Goal: Find contact information: Find contact information

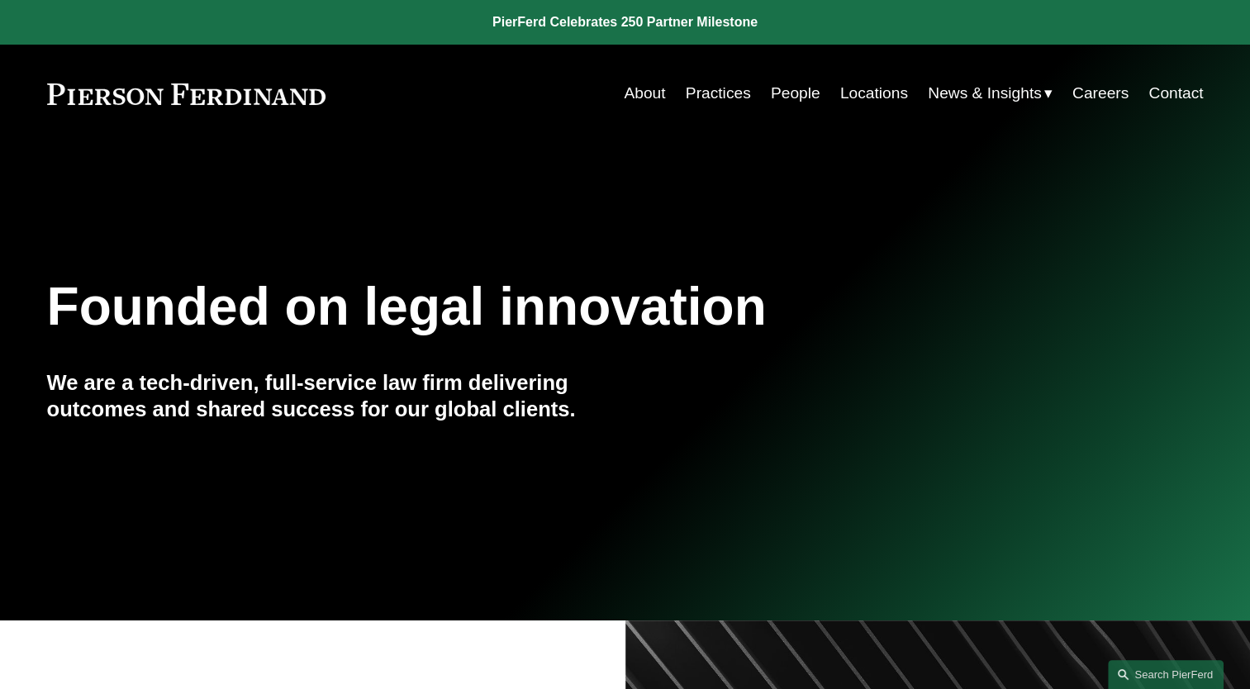
click at [771, 100] on link "People" at bounding box center [796, 93] width 50 height 31
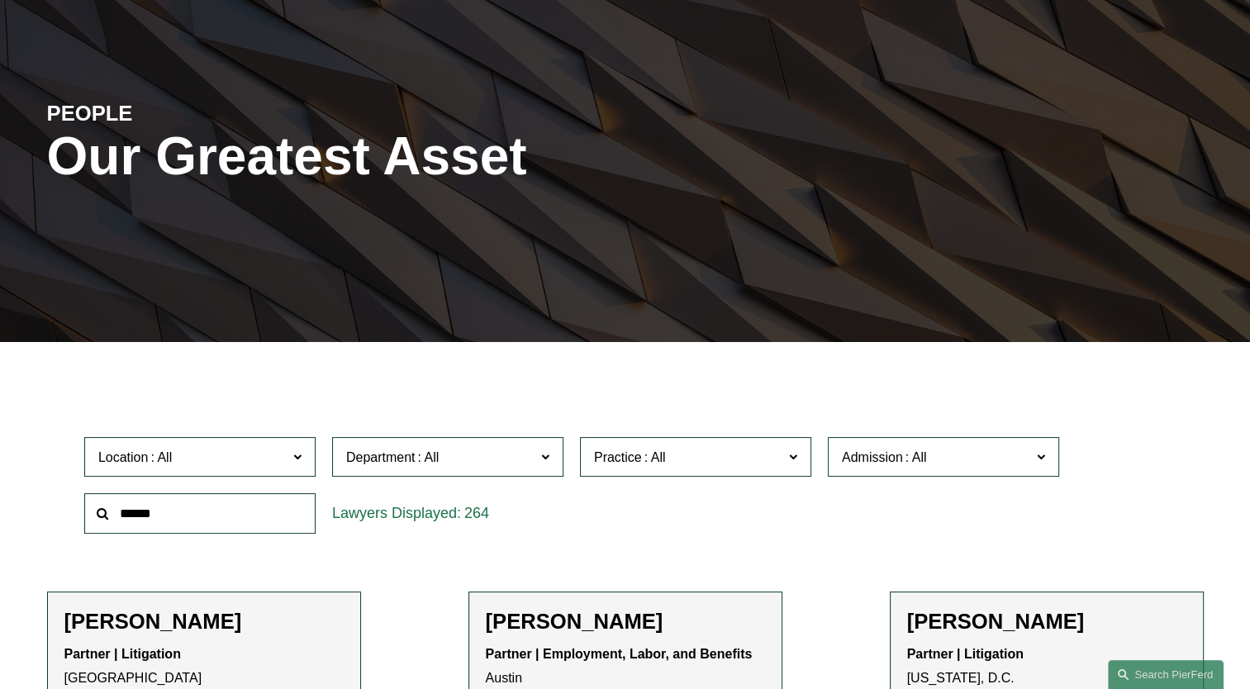
scroll to position [248, 0]
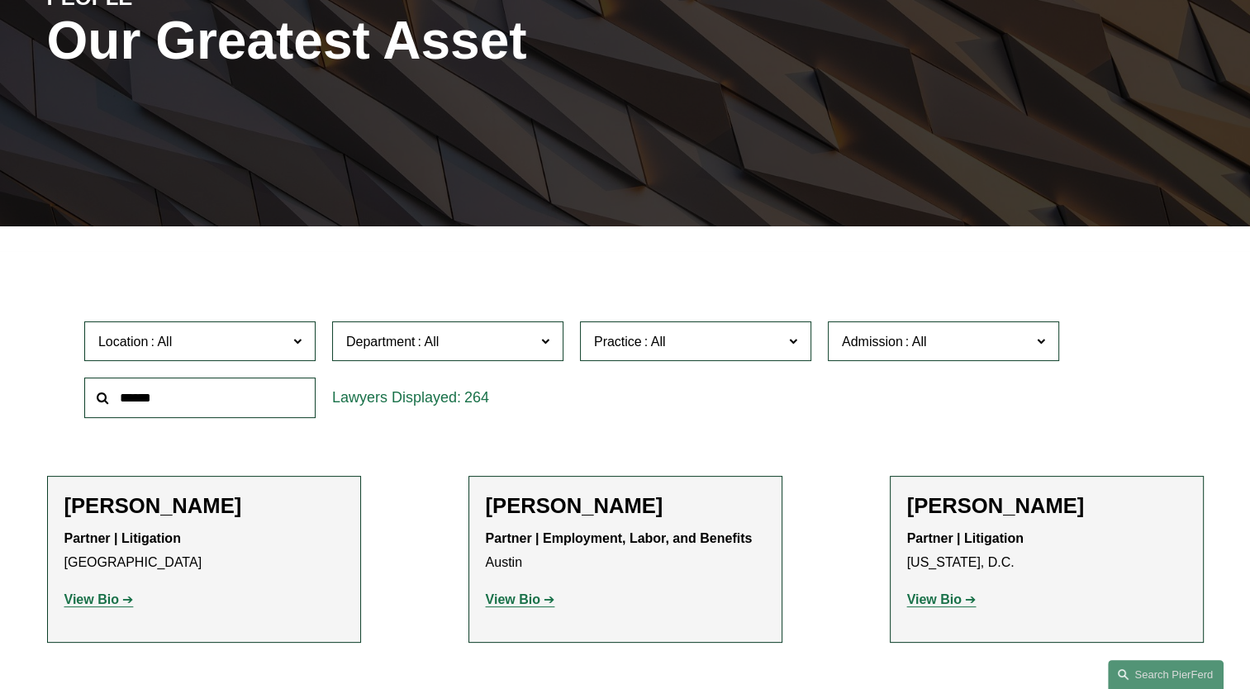
click at [205, 400] on input "text" at bounding box center [199, 398] width 231 height 40
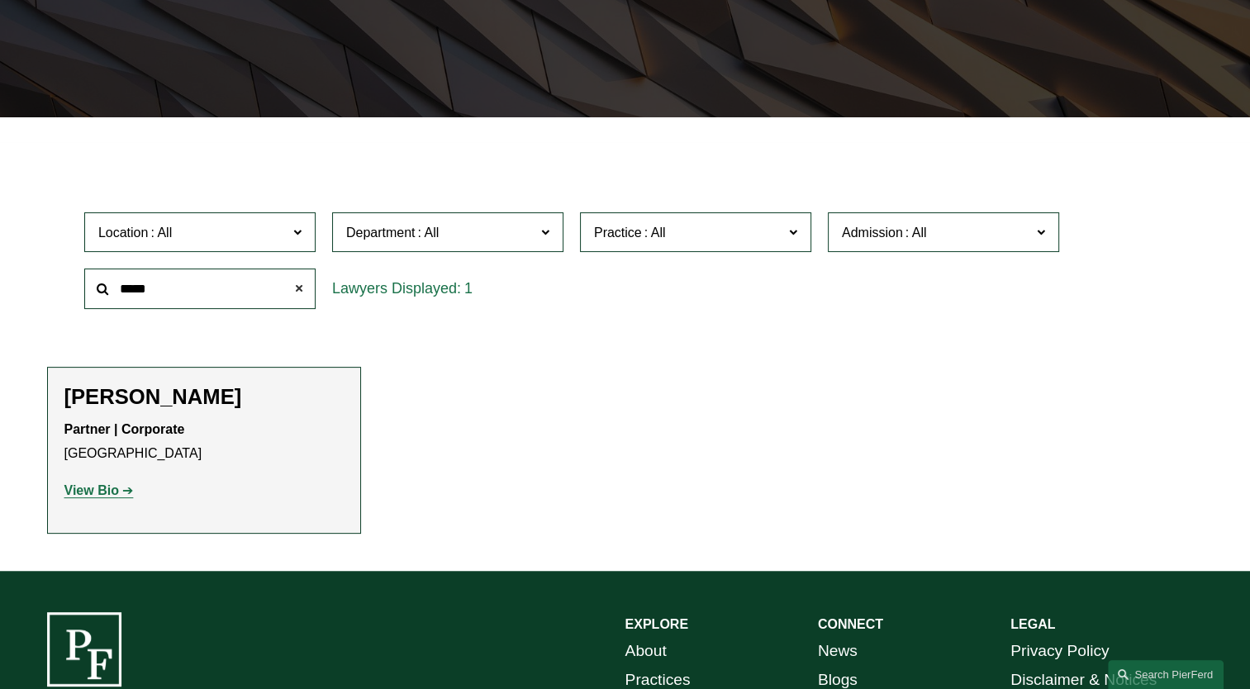
scroll to position [413, 0]
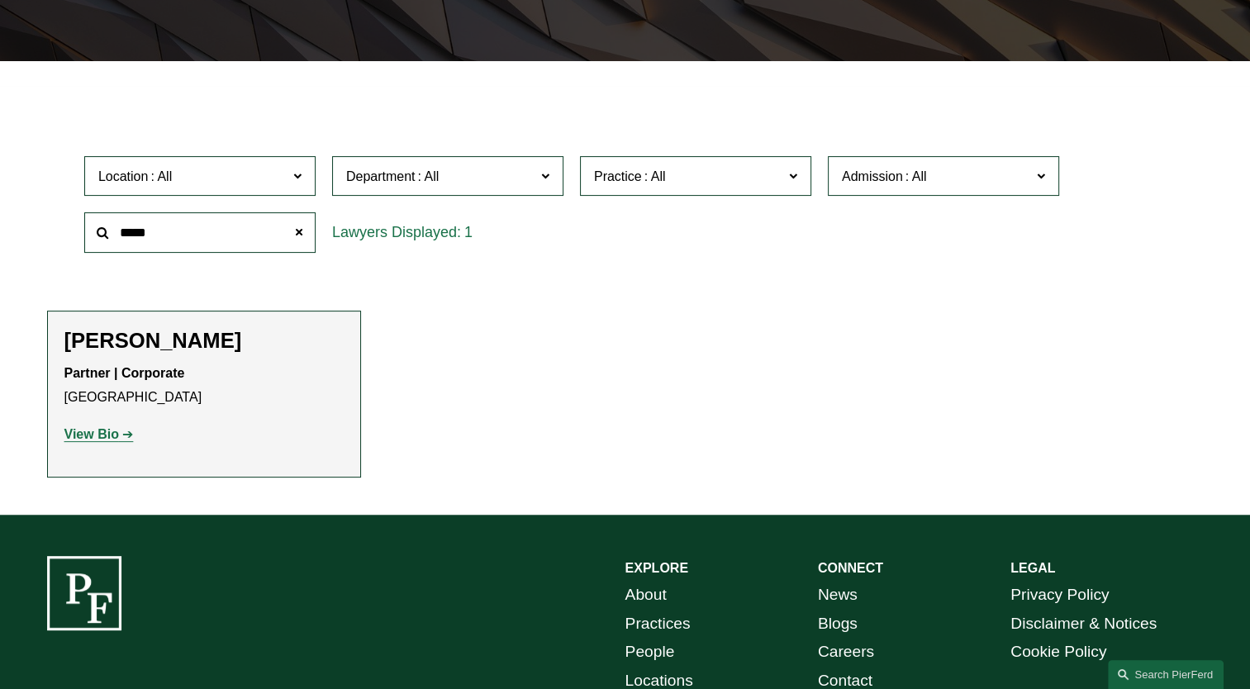
type input "*****"
click at [83, 441] on strong "View Bio" at bounding box center [91, 434] width 55 height 14
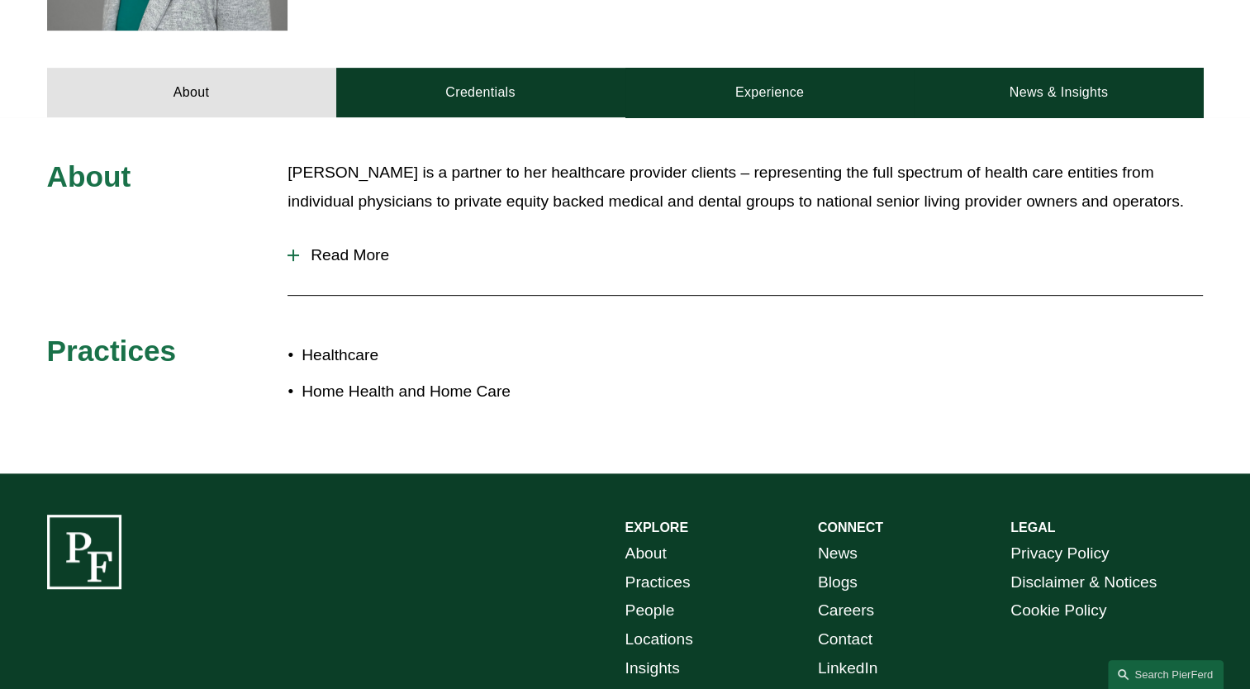
scroll to position [661, 0]
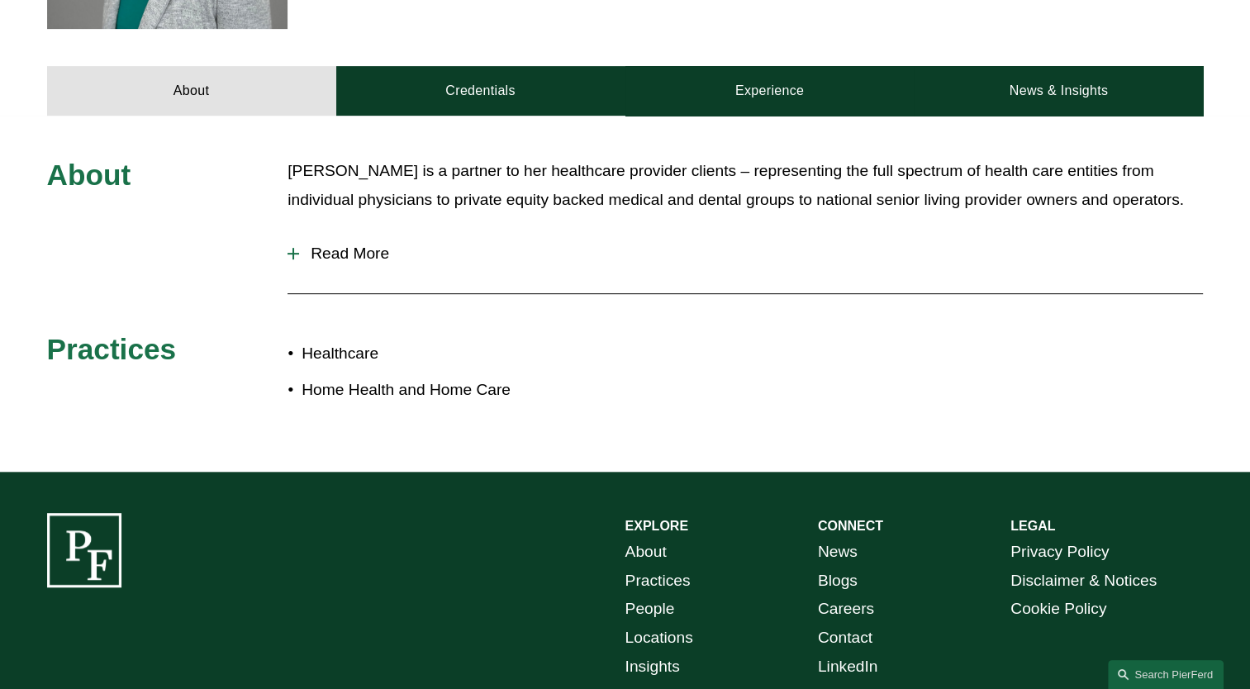
click at [386, 257] on span "Read More" at bounding box center [751, 254] width 904 height 18
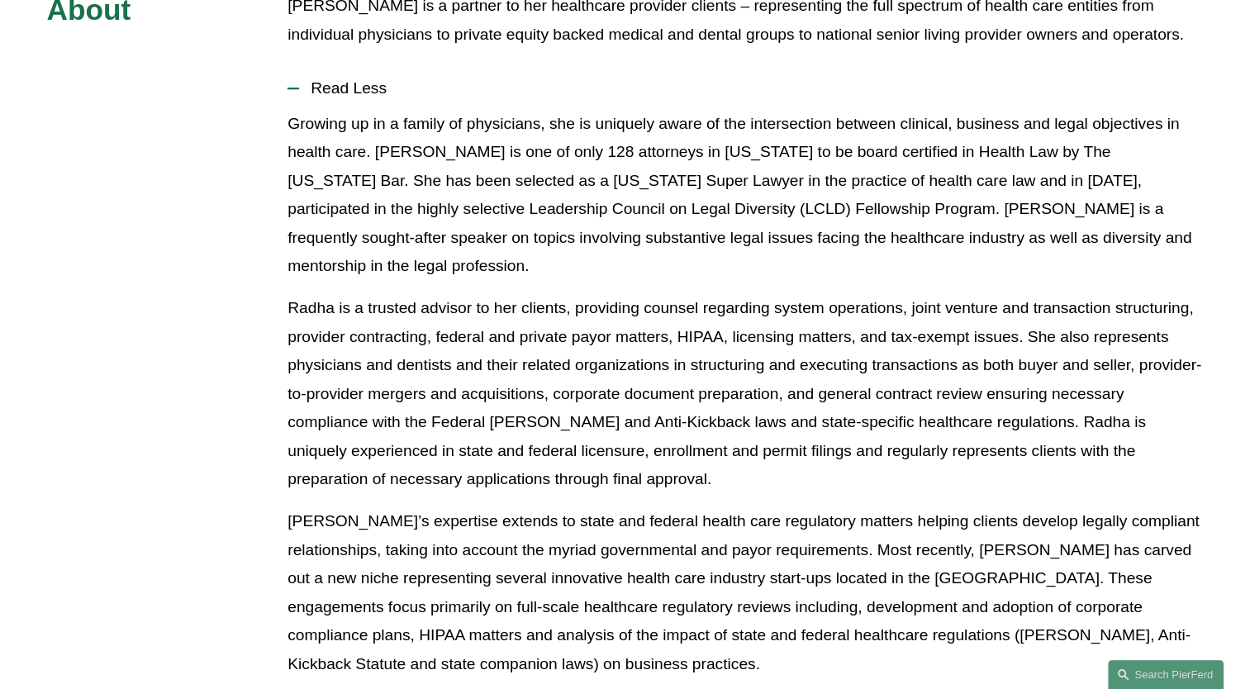
scroll to position [909, 0]
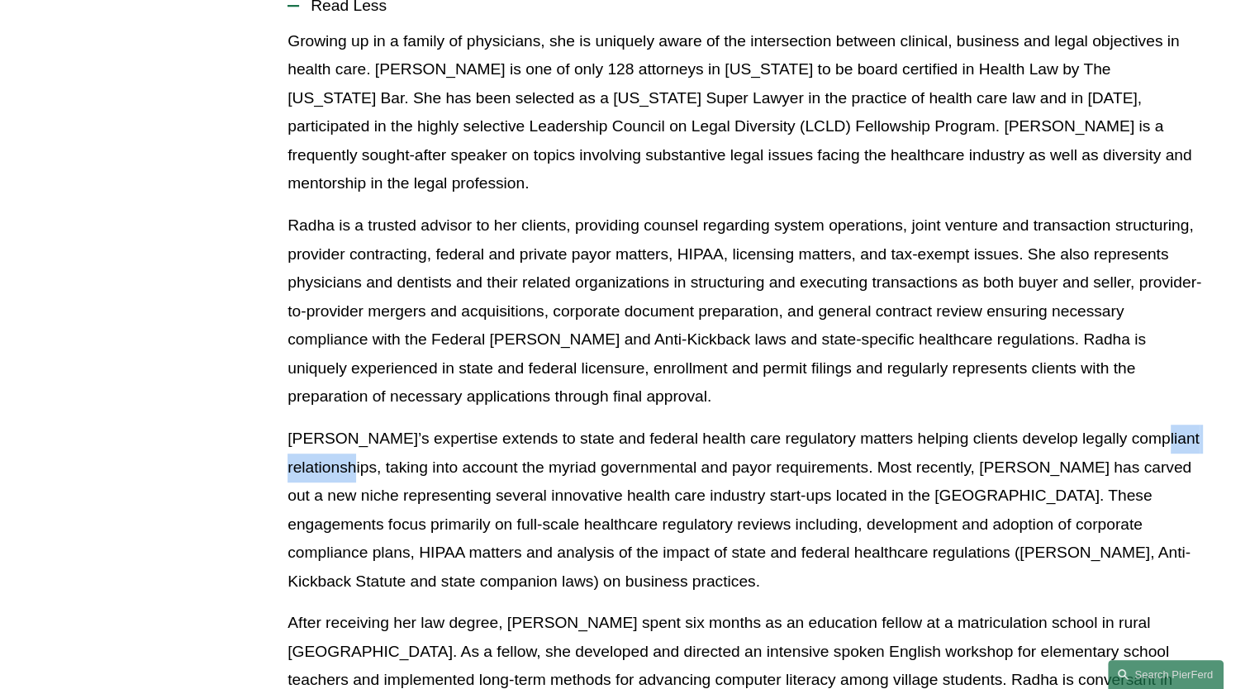
drag, startPoint x: 297, startPoint y: 426, endPoint x: 403, endPoint y: 428, distance: 105.8
click at [403, 428] on p "Radha’s expertise extends to state and federal health care regulatory matters h…" at bounding box center [745, 510] width 915 height 171
drag, startPoint x: 403, startPoint y: 428, endPoint x: 392, endPoint y: 444, distance: 19.7
click at [392, 444] on p "Radha’s expertise extends to state and federal health care regulatory matters h…" at bounding box center [745, 510] width 915 height 171
click at [310, 425] on p "Radha’s expertise extends to state and federal health care regulatory matters h…" at bounding box center [745, 510] width 915 height 171
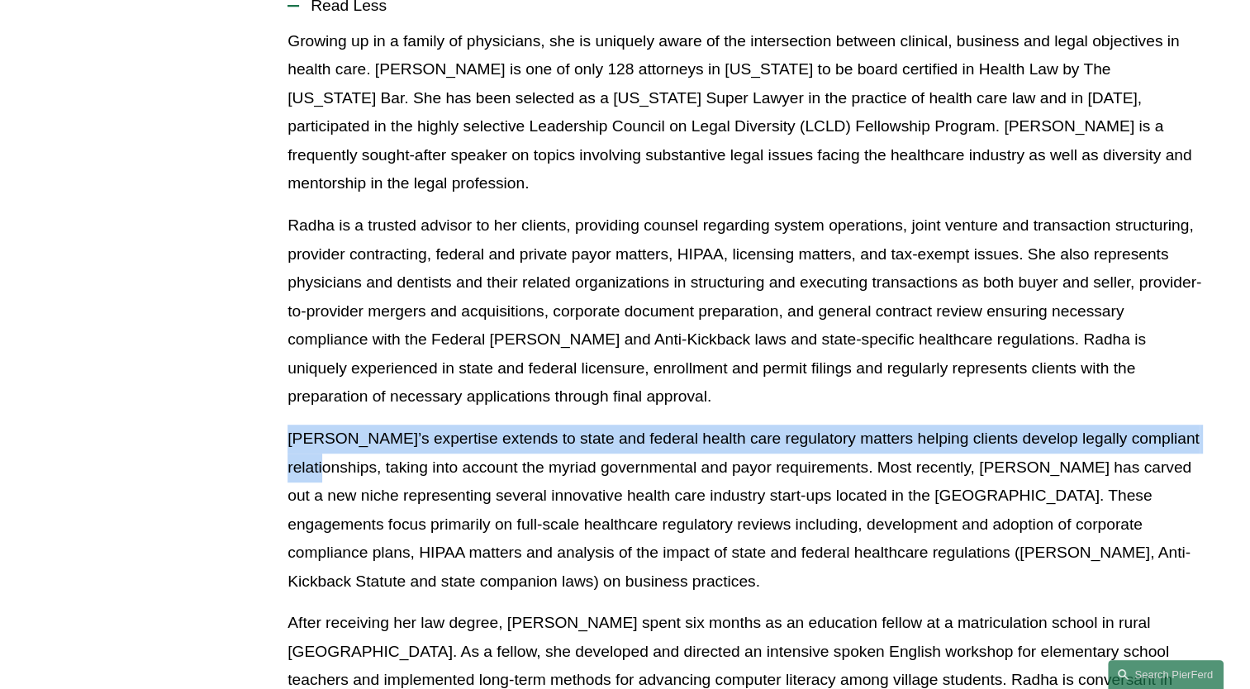
drag, startPoint x: 286, startPoint y: 414, endPoint x: 379, endPoint y: 449, distance: 99.6
click at [379, 449] on div "About Radha Bachman is a partner to her healthcare provider clients – represent…" at bounding box center [625, 397] width 1250 height 976
copy p "Radha’s expertise extends to state and federal health care regulatory matters h…"
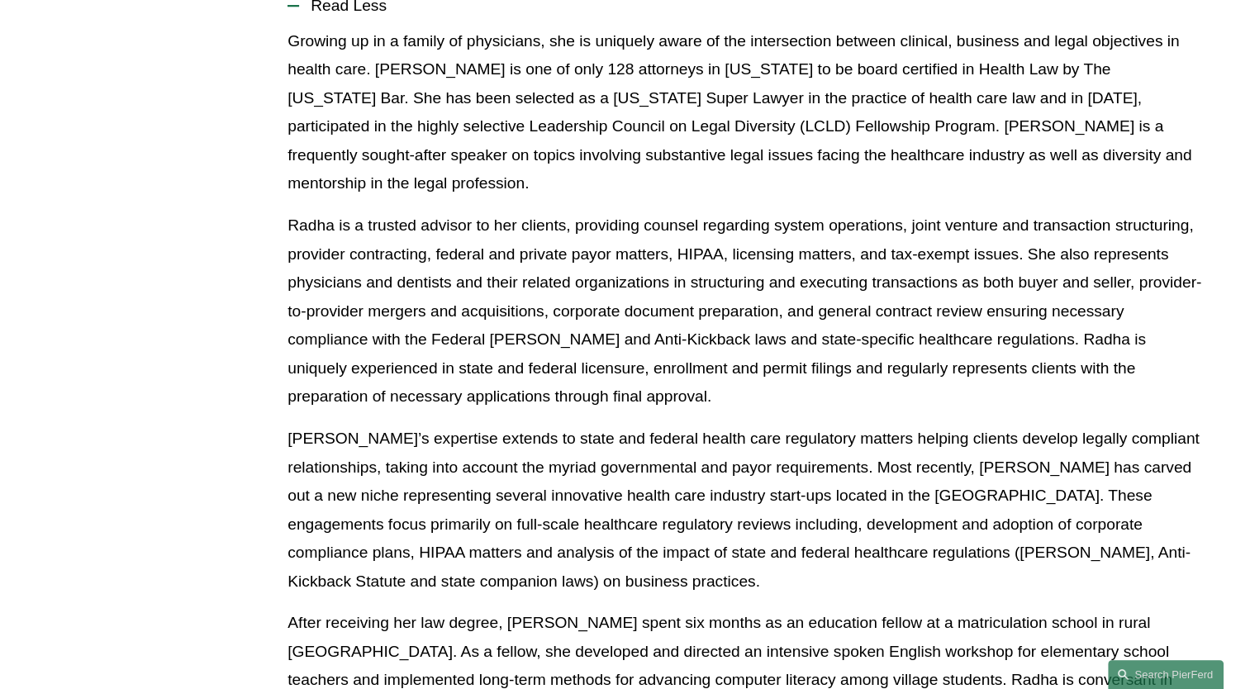
click at [724, 500] on p "Radha’s expertise extends to state and federal health care regulatory matters h…" at bounding box center [745, 510] width 915 height 171
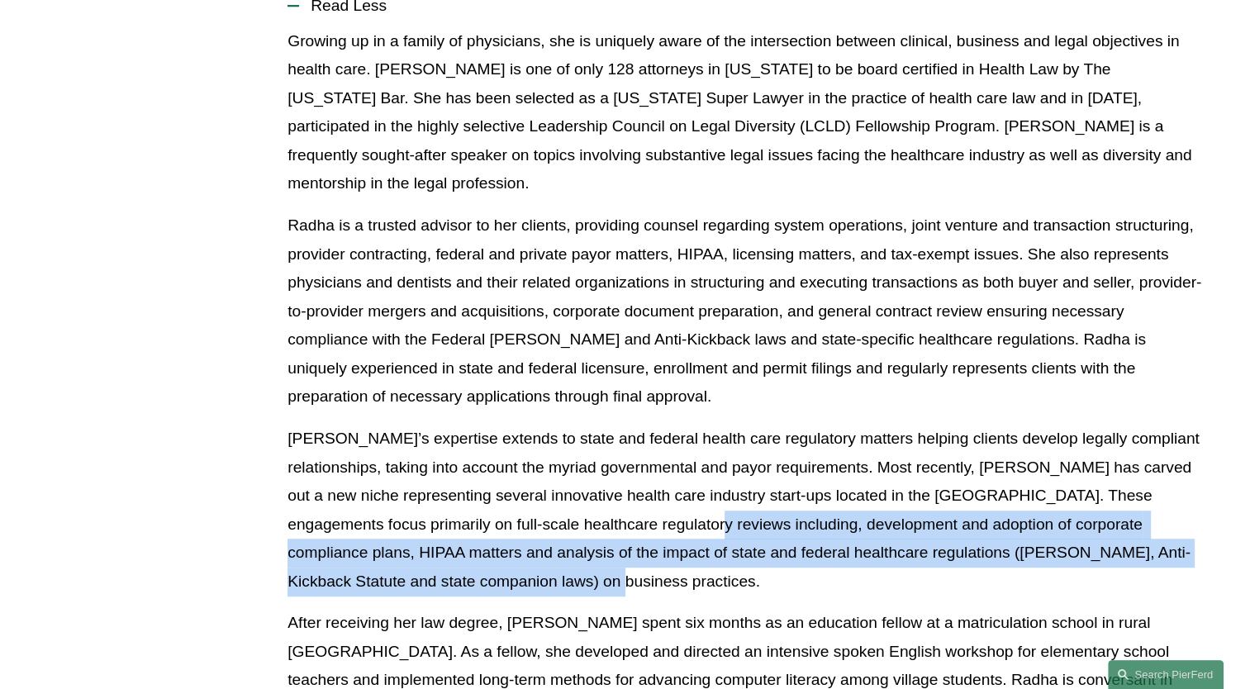
drag, startPoint x: 699, startPoint y: 497, endPoint x: 743, endPoint y: 554, distance: 71.9
click at [743, 554] on p "Radha’s expertise extends to state and federal health care regulatory matters h…" at bounding box center [745, 510] width 915 height 171
drag, startPoint x: 743, startPoint y: 554, endPoint x: 714, endPoint y: 525, distance: 41.5
click at [714, 525] on p "Radha’s expertise extends to state and federal health care regulatory matters h…" at bounding box center [745, 510] width 915 height 171
click at [676, 511] on p "Radha’s expertise extends to state and federal health care regulatory matters h…" at bounding box center [745, 510] width 915 height 171
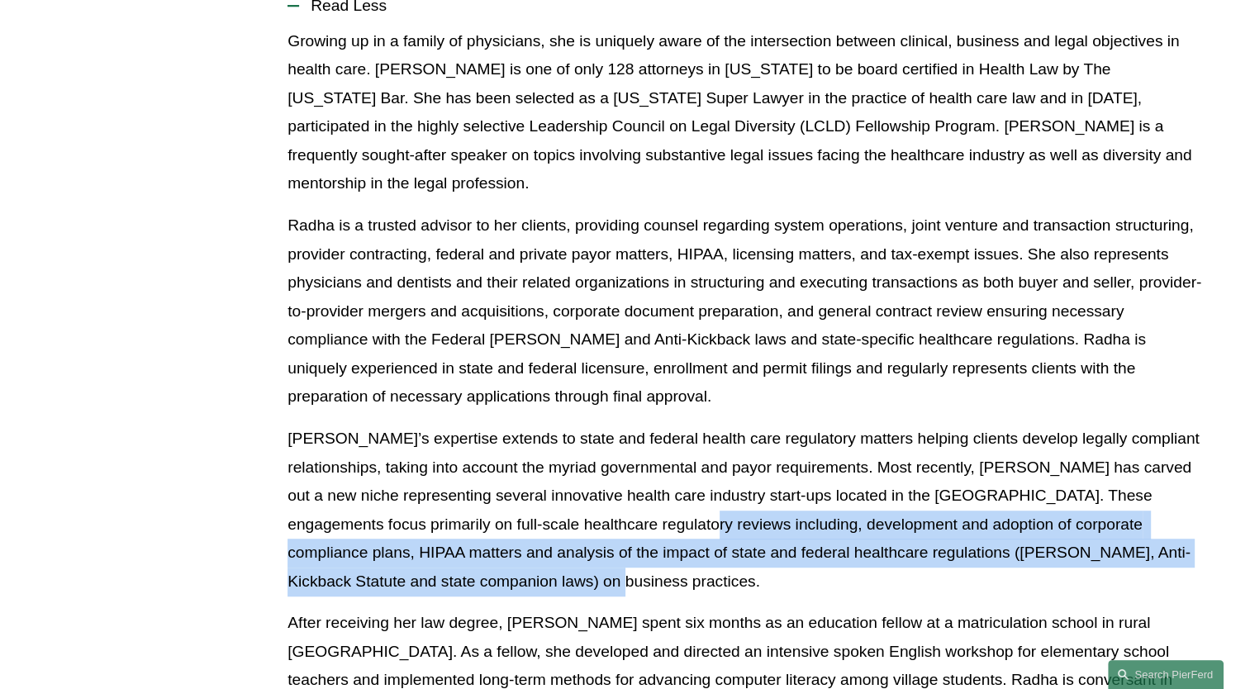
drag, startPoint x: 693, startPoint y: 498, endPoint x: 730, endPoint y: 548, distance: 62.0
click at [730, 548] on p "Radha’s expertise extends to state and federal health care regulatory matters h…" at bounding box center [745, 510] width 915 height 171
copy p "including, development and adoption of corporate compliance plans, HIPAA matter…"
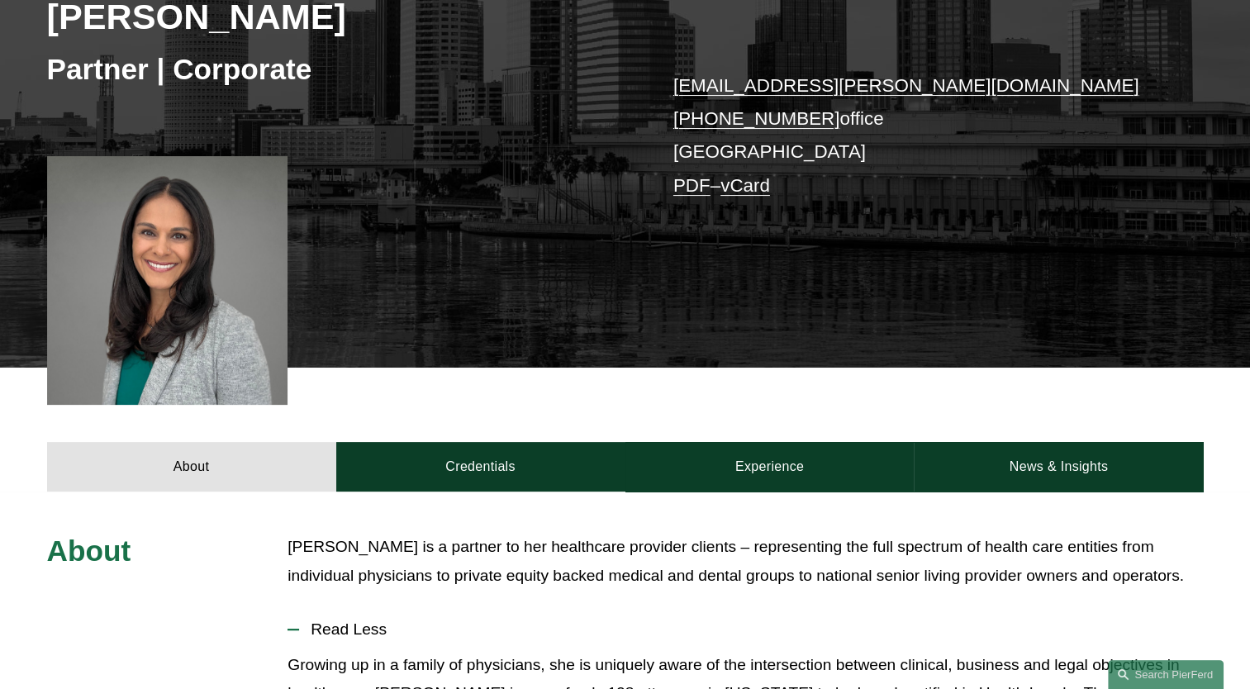
scroll to position [83, 0]
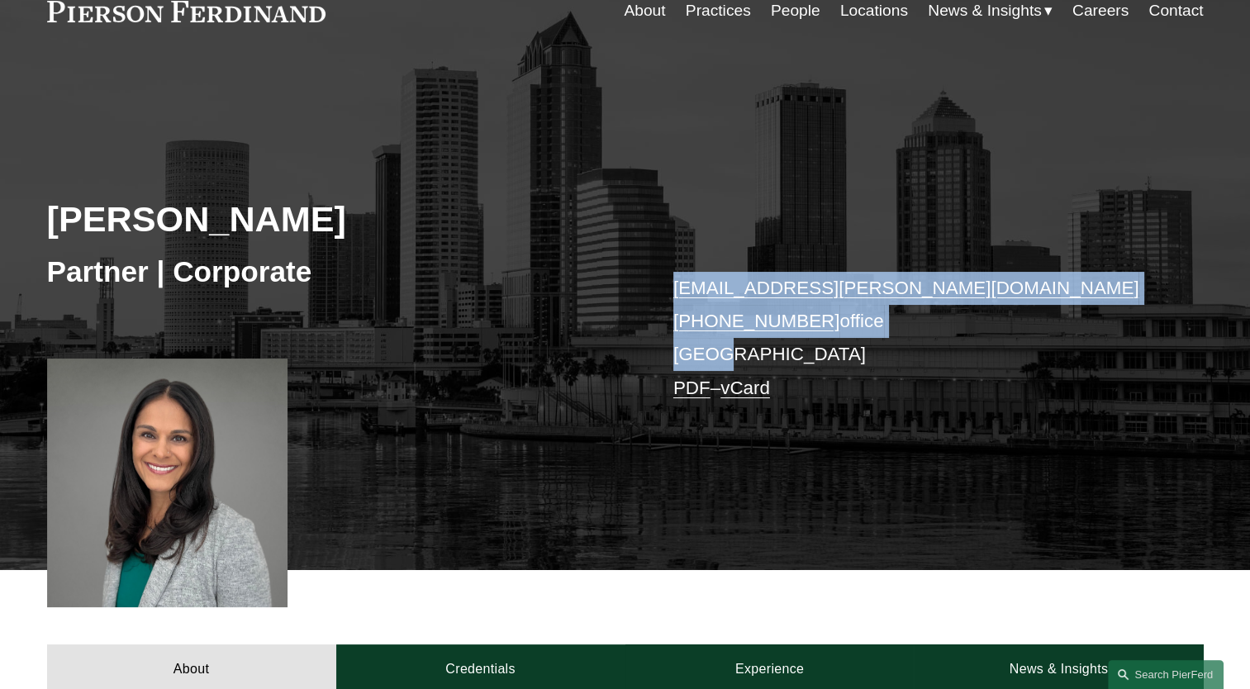
drag, startPoint x: 664, startPoint y: 287, endPoint x: 808, endPoint y: 355, distance: 159.3
click at [808, 355] on div "Radha V. Bachman Partner | Corporate radha.bachman@pierferd.com +1.813.200.6114…" at bounding box center [625, 333] width 1250 height 473
copy p "radha.bachman@pierferd.com +1.813.200.6114 office Tampa"
click at [778, 9] on link "People" at bounding box center [796, 10] width 50 height 31
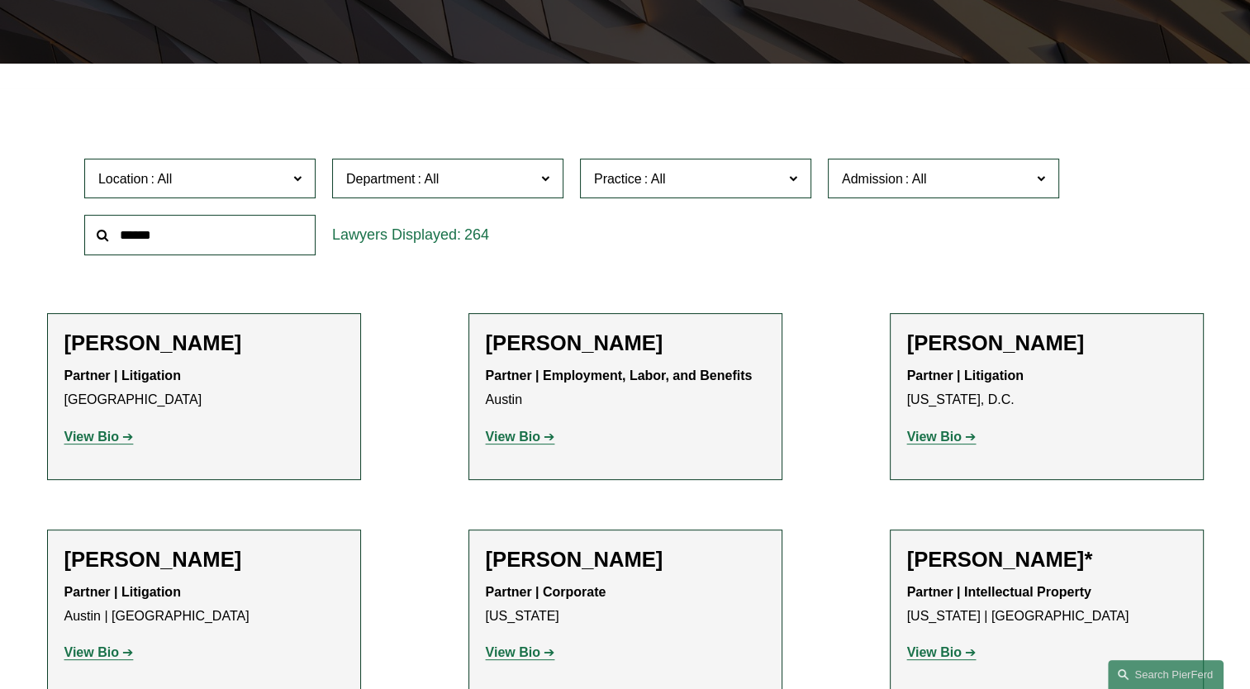
scroll to position [413, 0]
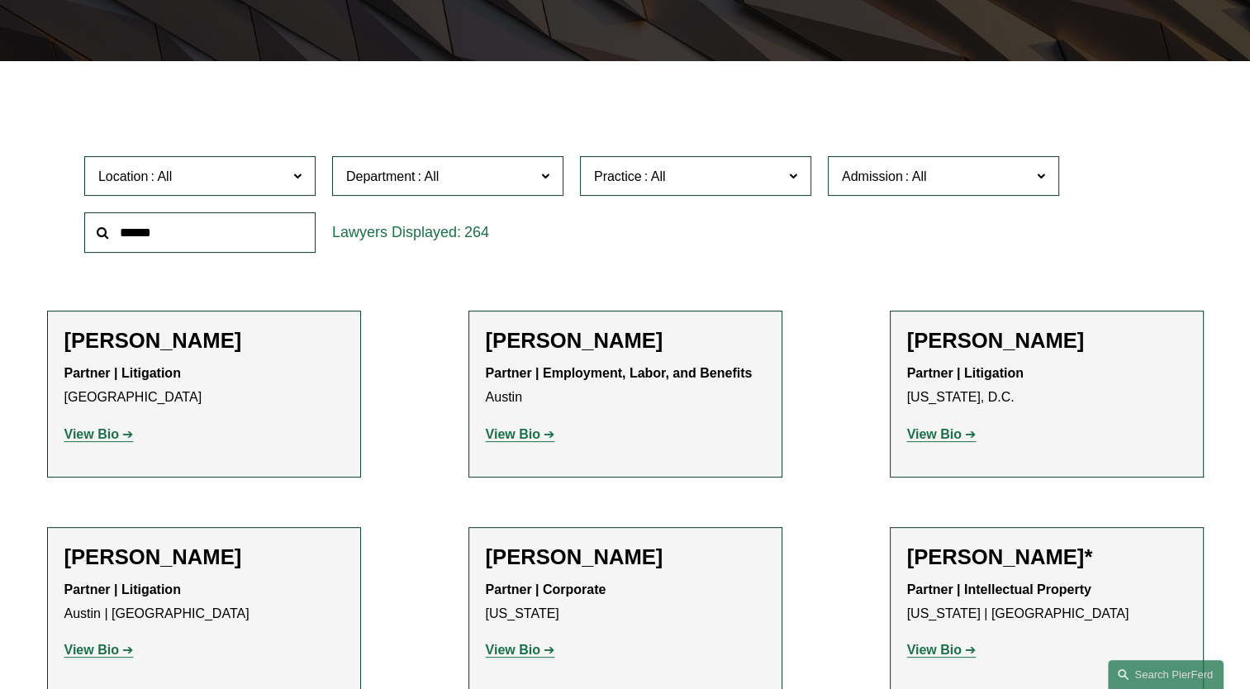
click at [205, 229] on input "text" at bounding box center [199, 232] width 231 height 40
type input "***"
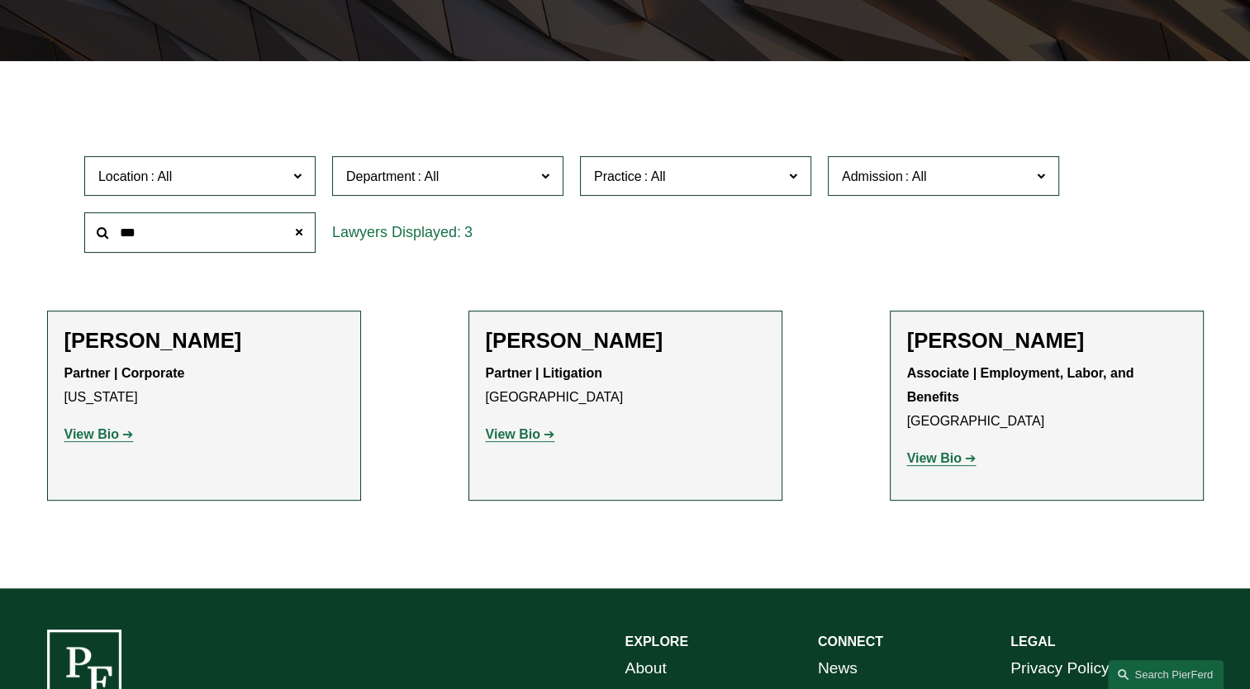
click at [112, 440] on strong "View Bio" at bounding box center [91, 434] width 55 height 14
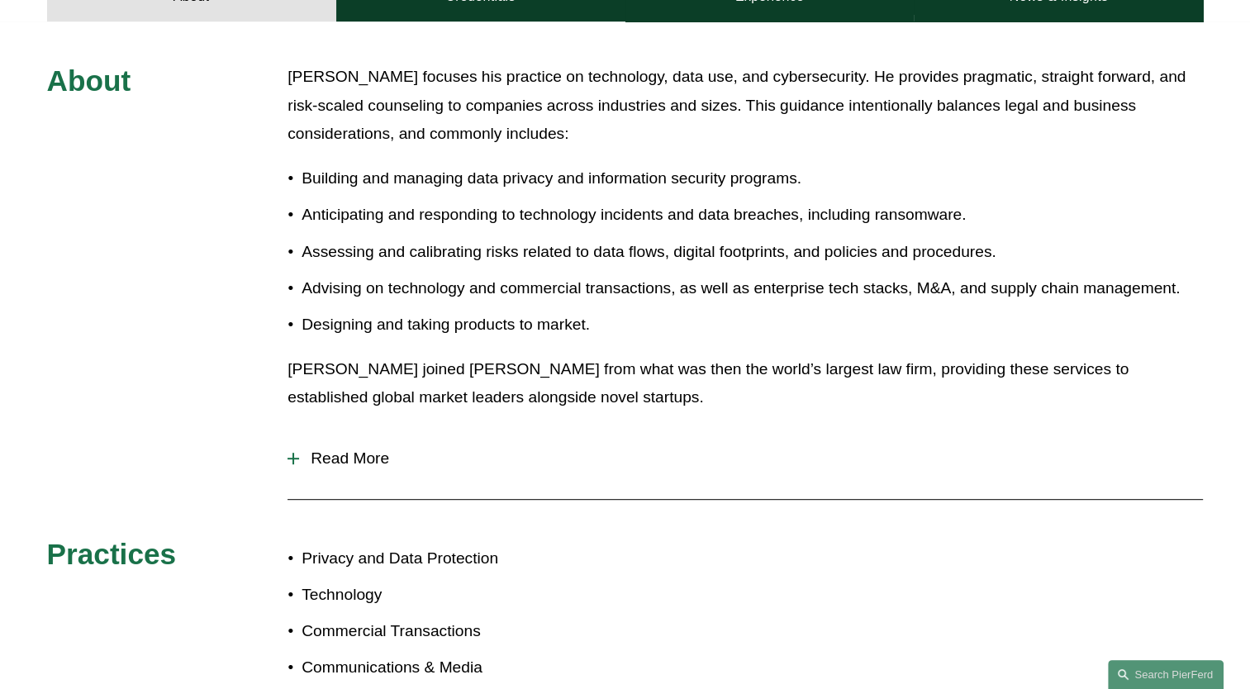
scroll to position [744, 0]
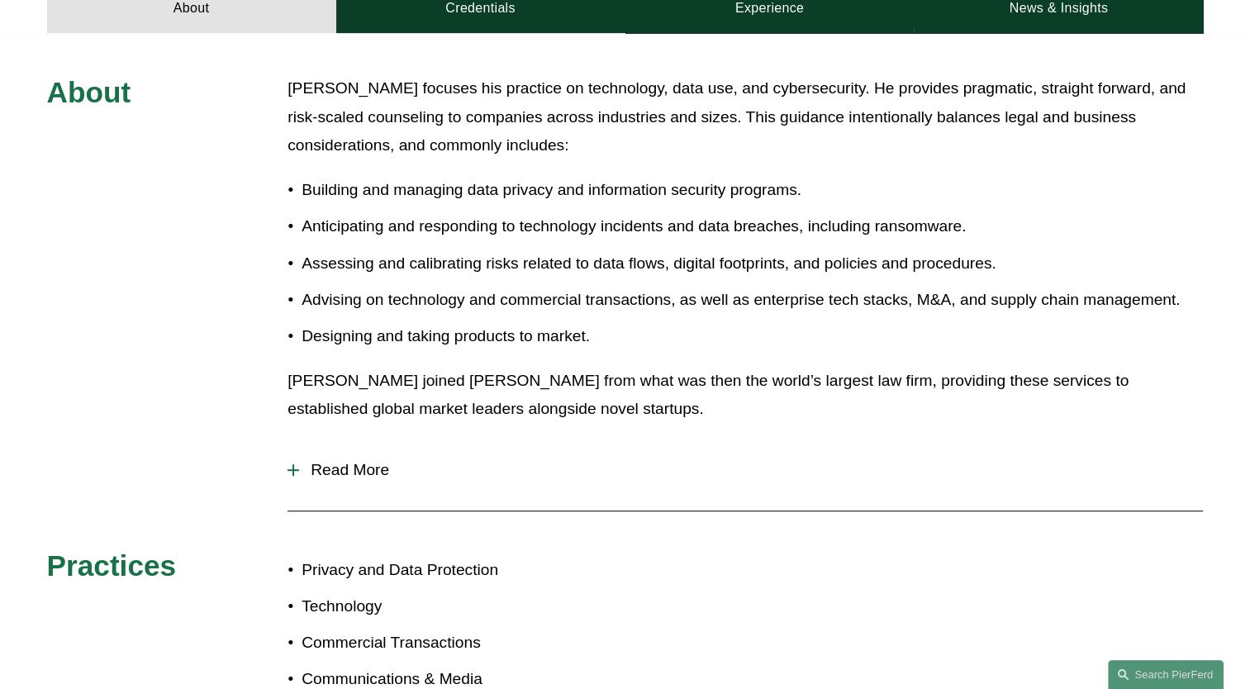
click at [358, 456] on button "Read More" at bounding box center [745, 470] width 915 height 43
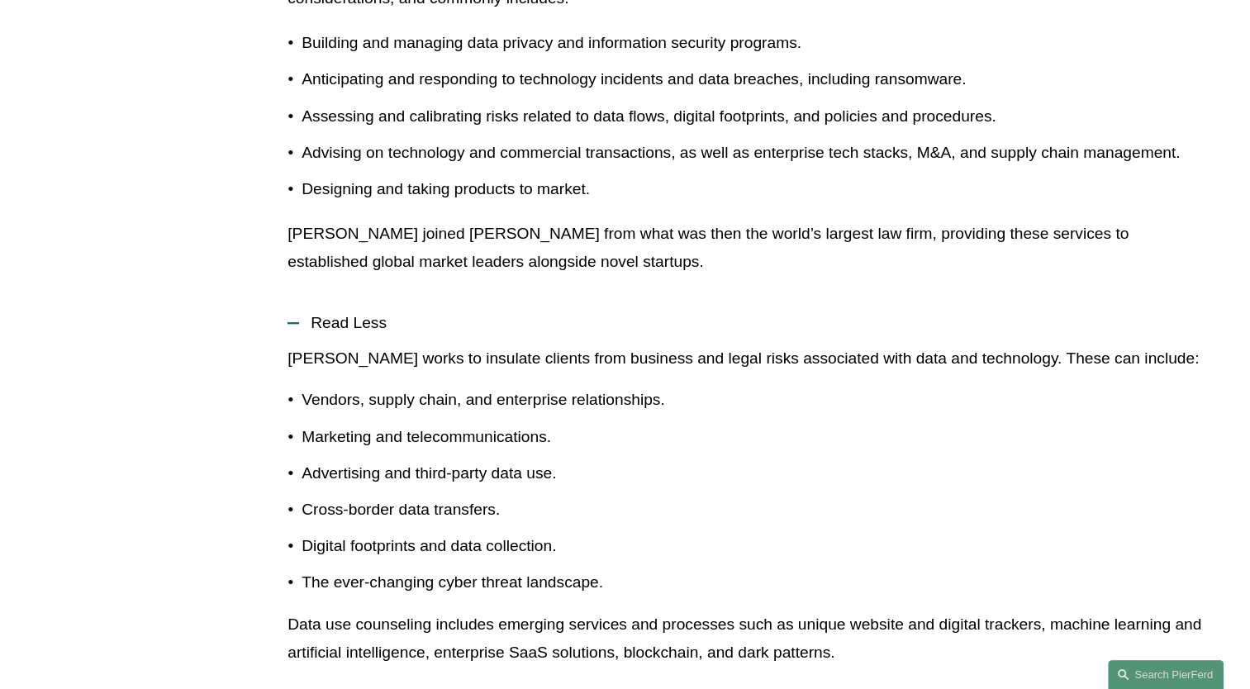
scroll to position [661, 0]
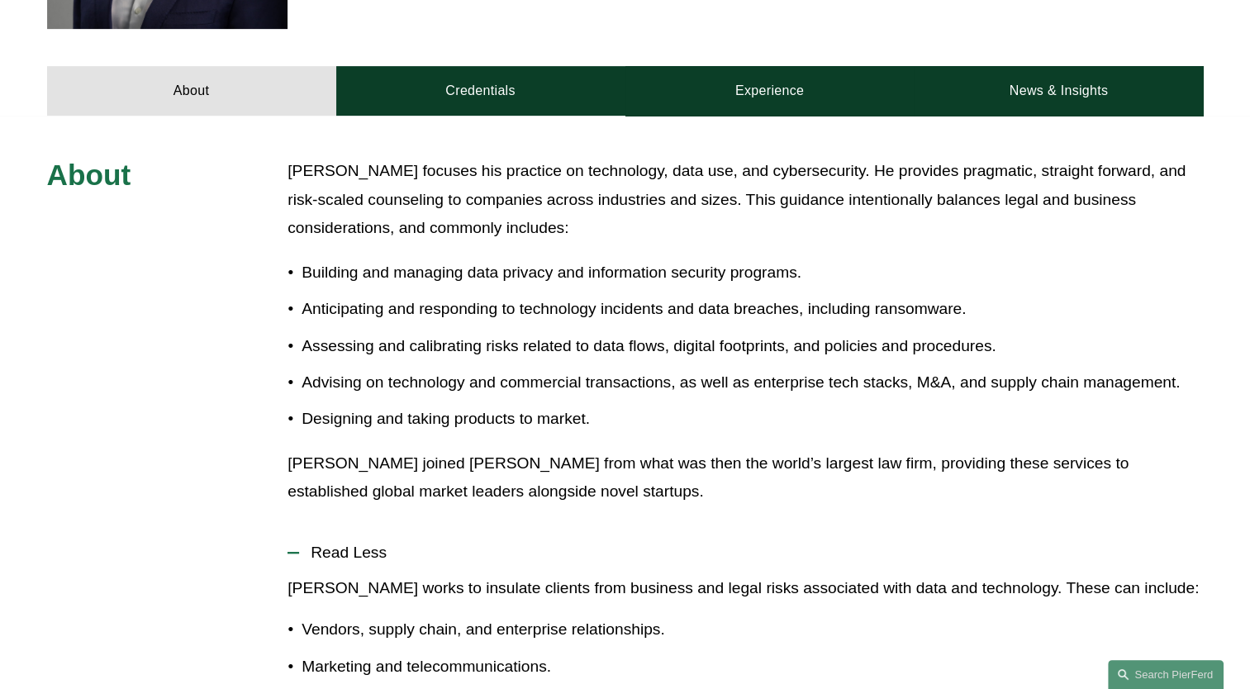
click at [342, 208] on p "[PERSON_NAME] focuses his practice on technology, data use, and cybersecurity. …" at bounding box center [745, 200] width 915 height 86
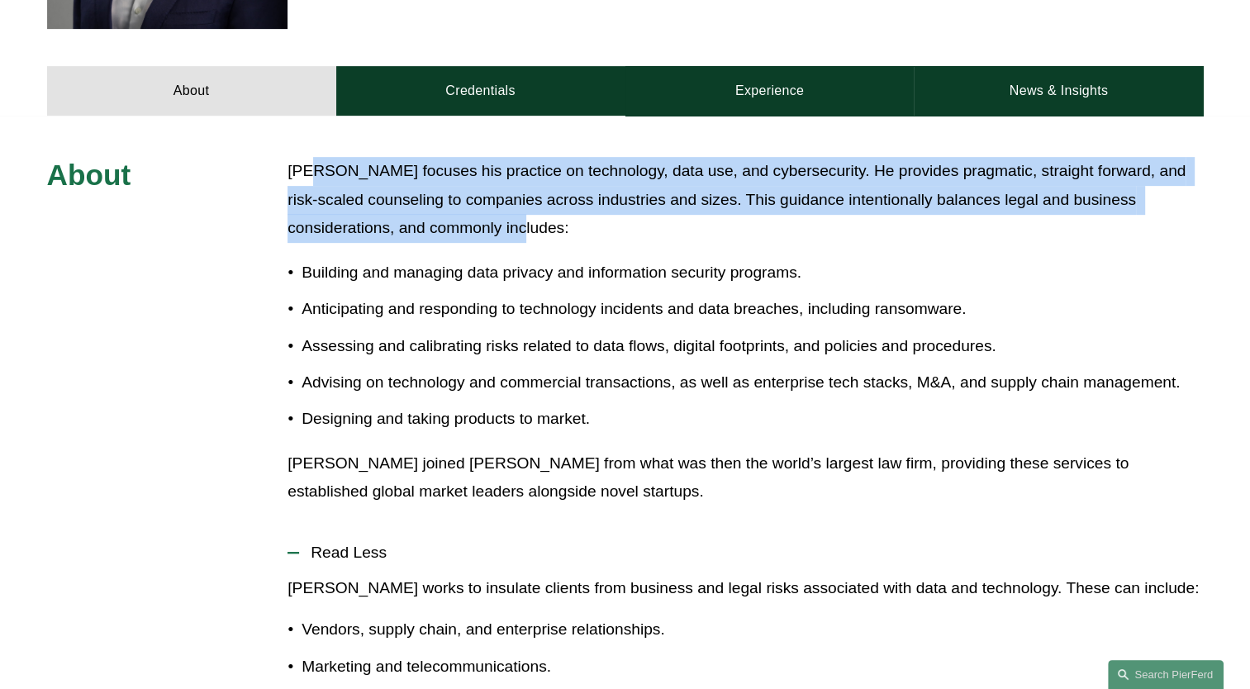
drag, startPoint x: 308, startPoint y: 179, endPoint x: 600, endPoint y: 240, distance: 297.8
click at [600, 240] on p "[PERSON_NAME] focuses his practice on technology, data use, and cybersecurity. …" at bounding box center [745, 200] width 915 height 86
click at [466, 235] on p "[PERSON_NAME] focuses his practice on technology, data use, and cybersecurity. …" at bounding box center [745, 200] width 915 height 86
drag, startPoint x: 434, startPoint y: 234, endPoint x: 294, endPoint y: 179, distance: 149.9
click at [294, 179] on p "[PERSON_NAME] focuses his practice on technology, data use, and cybersecurity. …" at bounding box center [745, 200] width 915 height 86
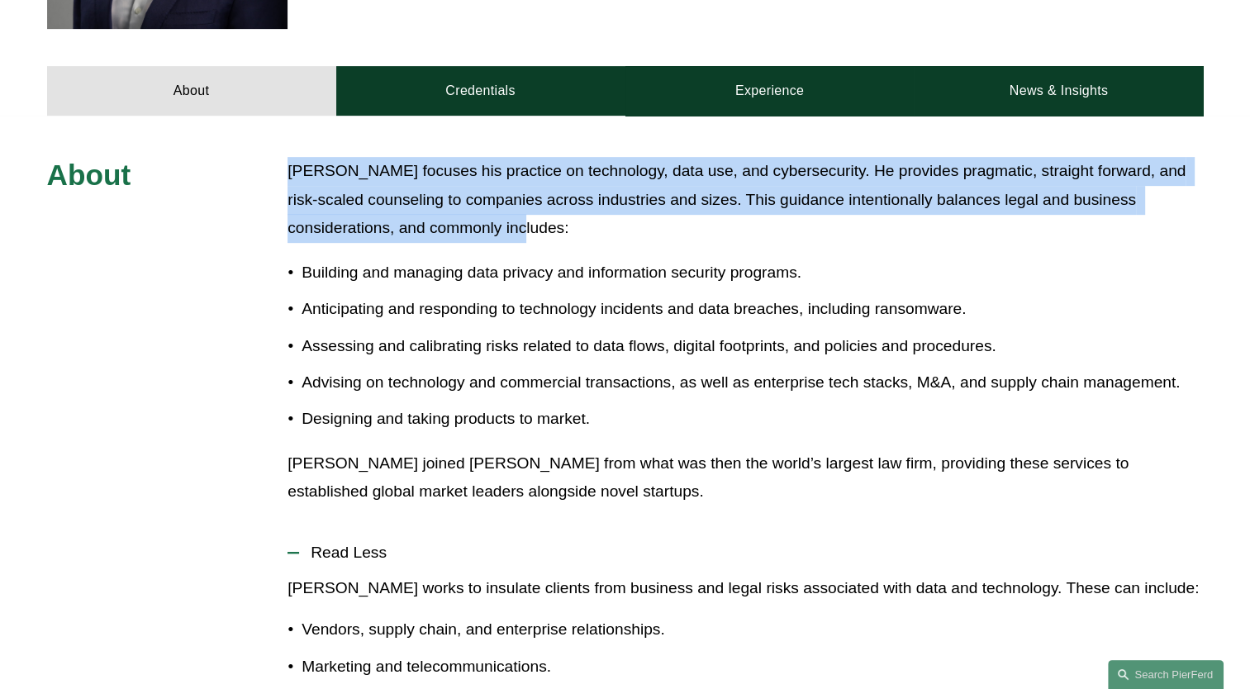
copy p "[PERSON_NAME] focuses his practice on technology, data use, and cybersecurity. …"
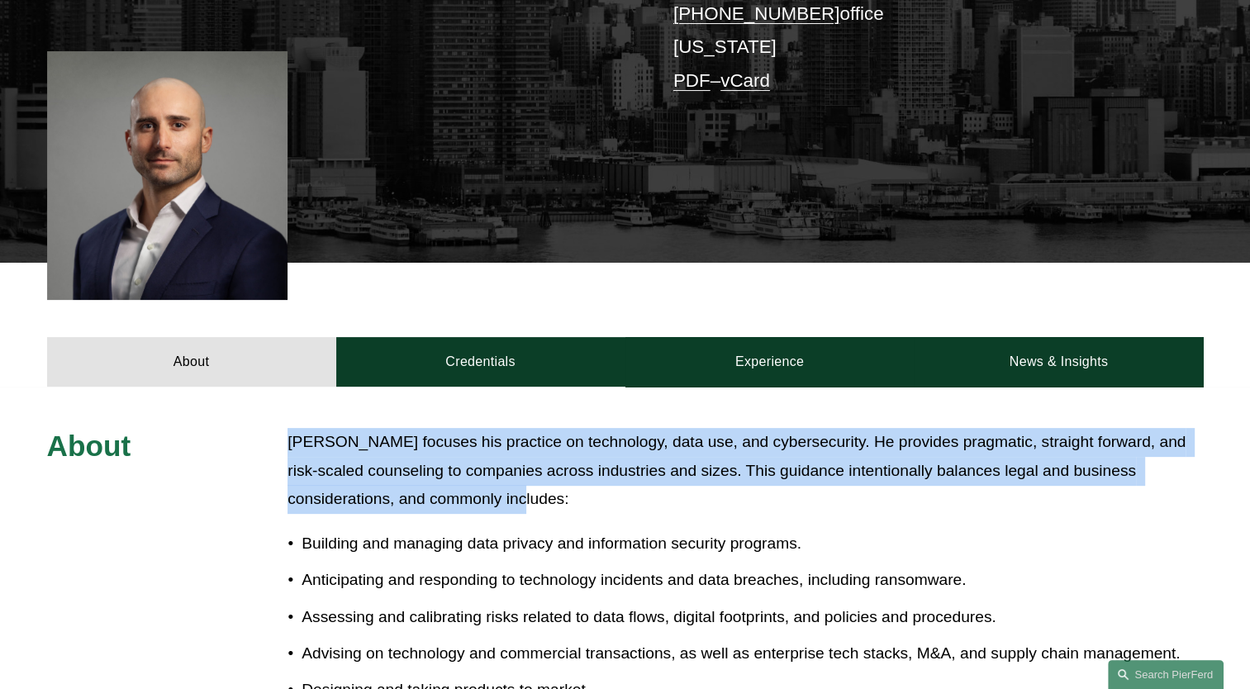
scroll to position [165, 0]
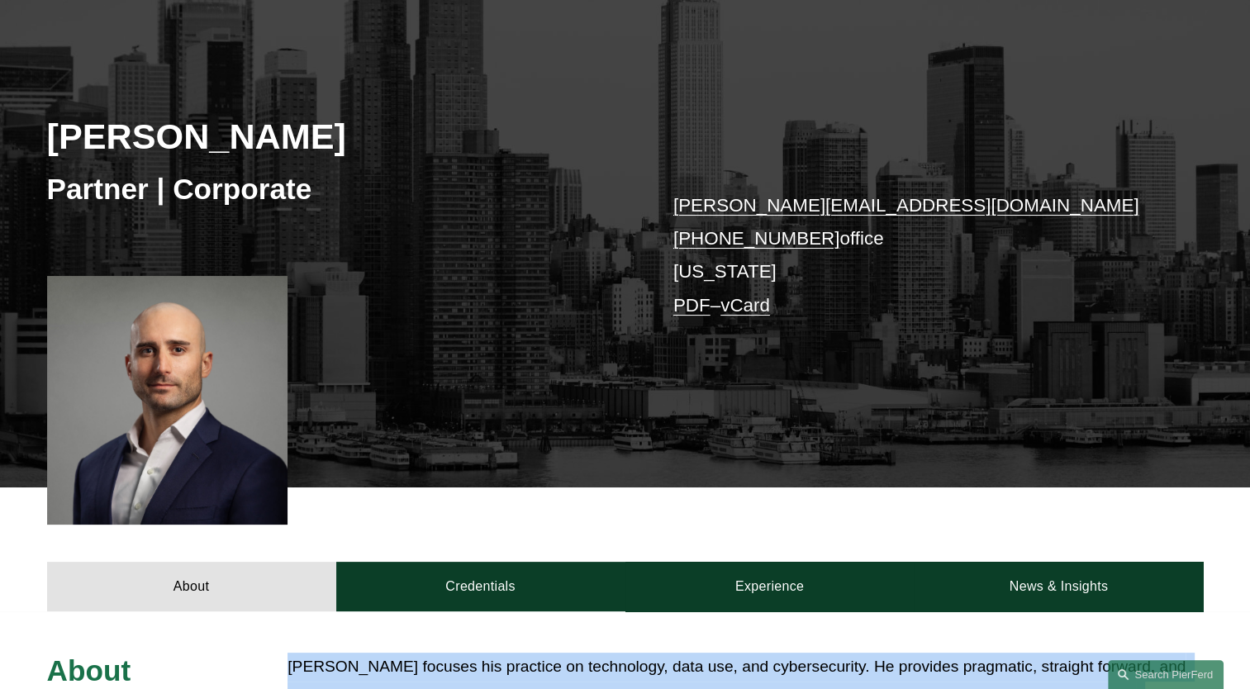
click at [958, 379] on div "[PERSON_NAME] Partner | Corporate [PERSON_NAME][EMAIL_ADDRESS][DOMAIN_NAME] [PH…" at bounding box center [625, 251] width 1250 height 473
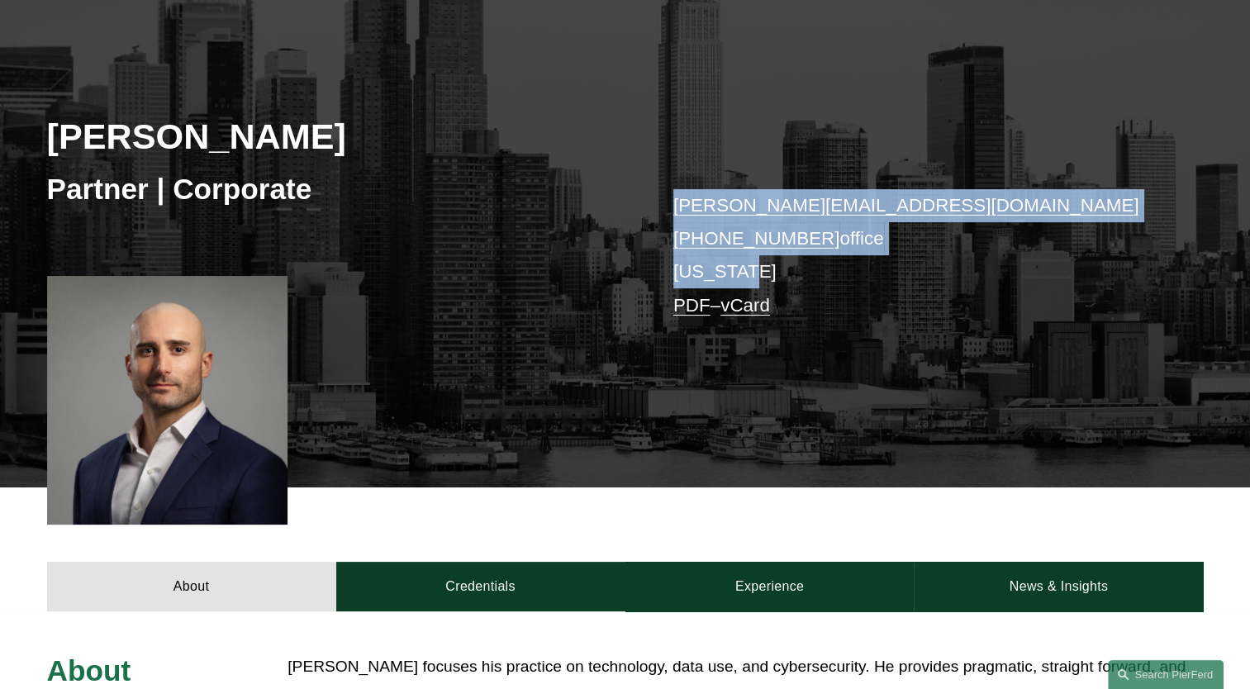
drag, startPoint x: 658, startPoint y: 207, endPoint x: 756, endPoint y: 279, distance: 121.6
click at [756, 279] on div "[PERSON_NAME] Partner | Corporate [PERSON_NAME][EMAIL_ADDRESS][DOMAIN_NAME] [PH…" at bounding box center [625, 251] width 1250 height 473
copy p "[PERSON_NAME][EMAIL_ADDRESS][DOMAIN_NAME] [PHONE_NUMBER] office [US_STATE]"
